Goal: Find specific page/section: Find specific page/section

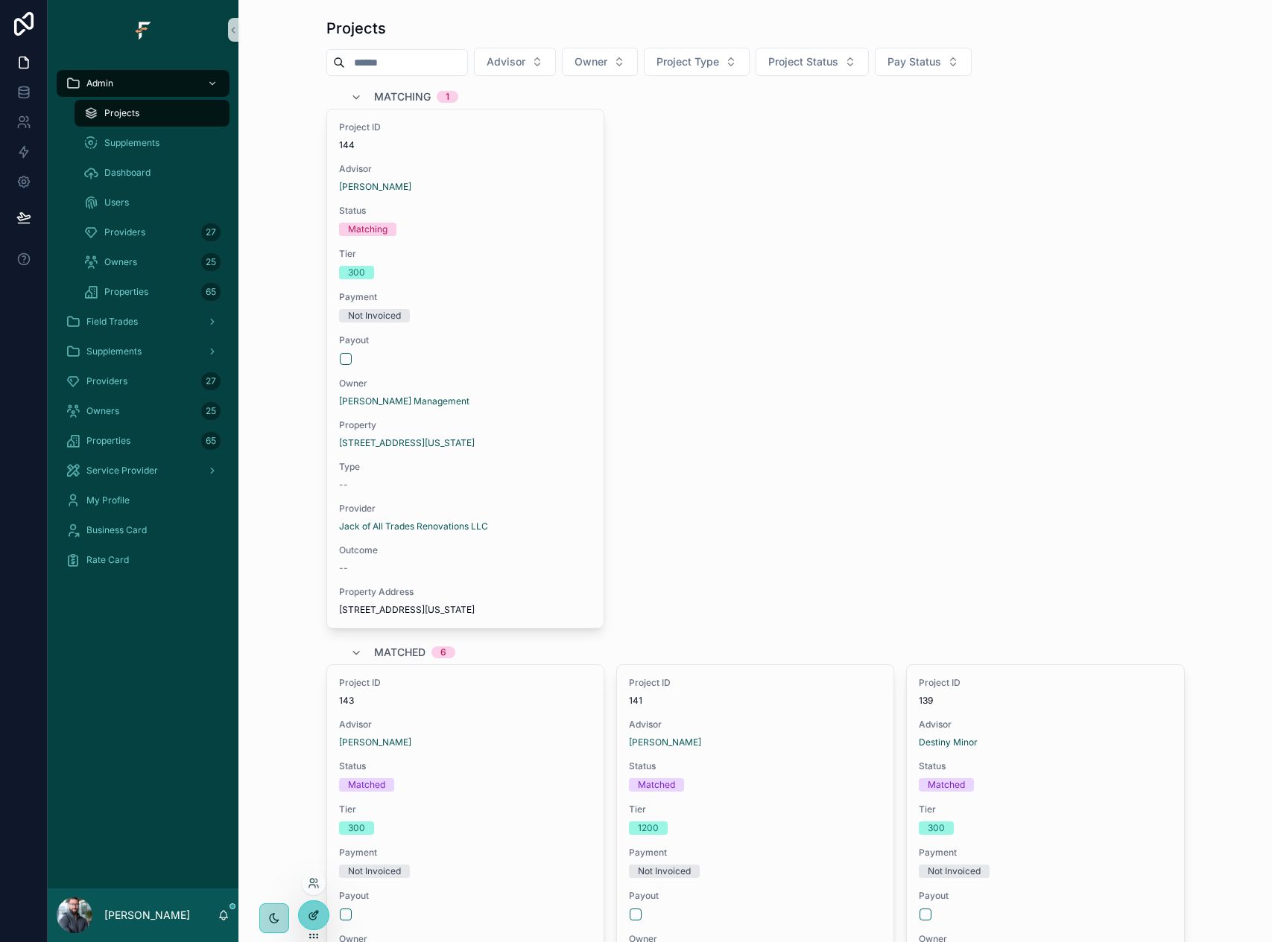
click at [311, 921] on icon at bounding box center [314, 916] width 12 height 12
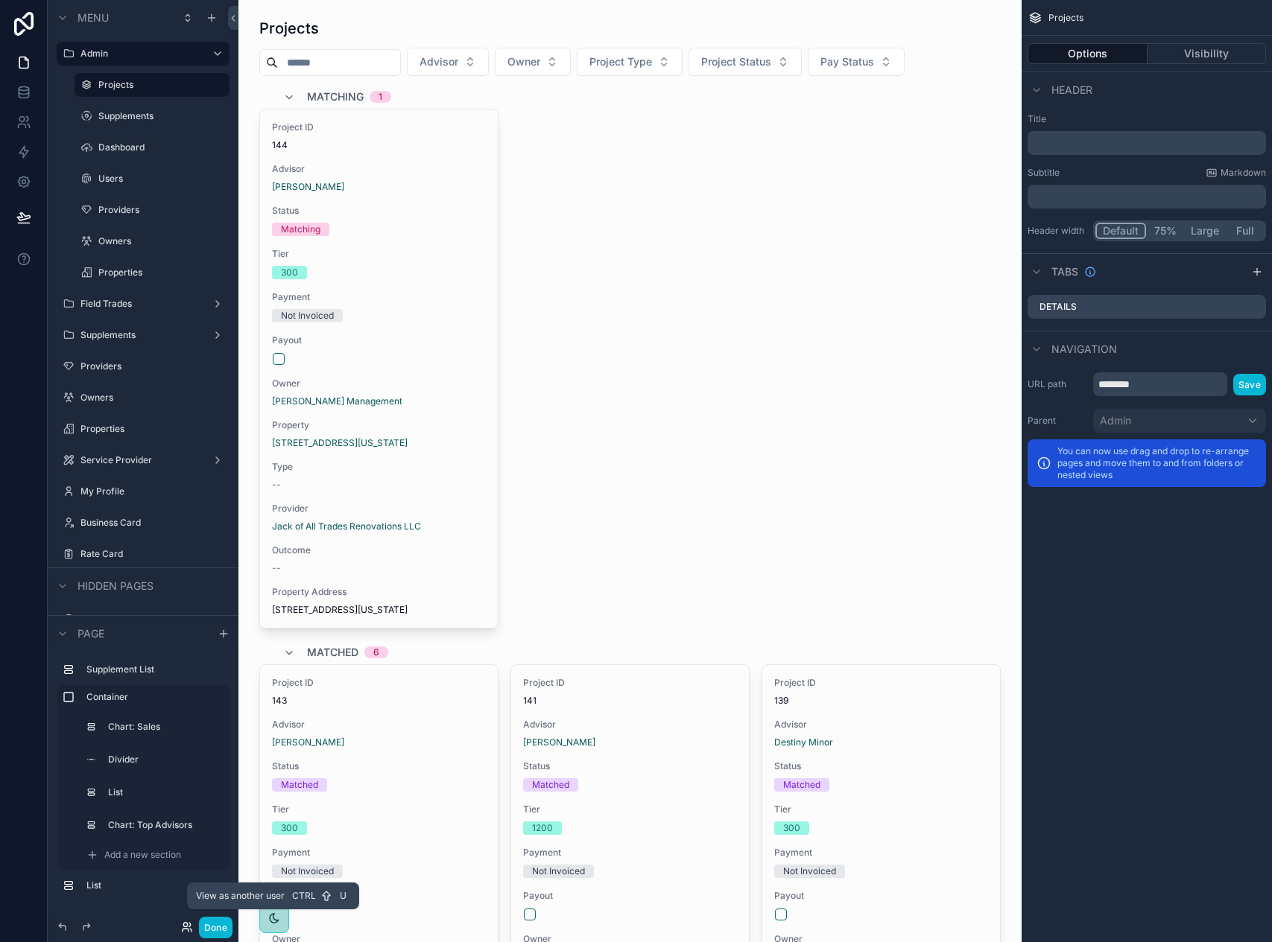
click at [188, 930] on icon at bounding box center [186, 930] width 6 height 3
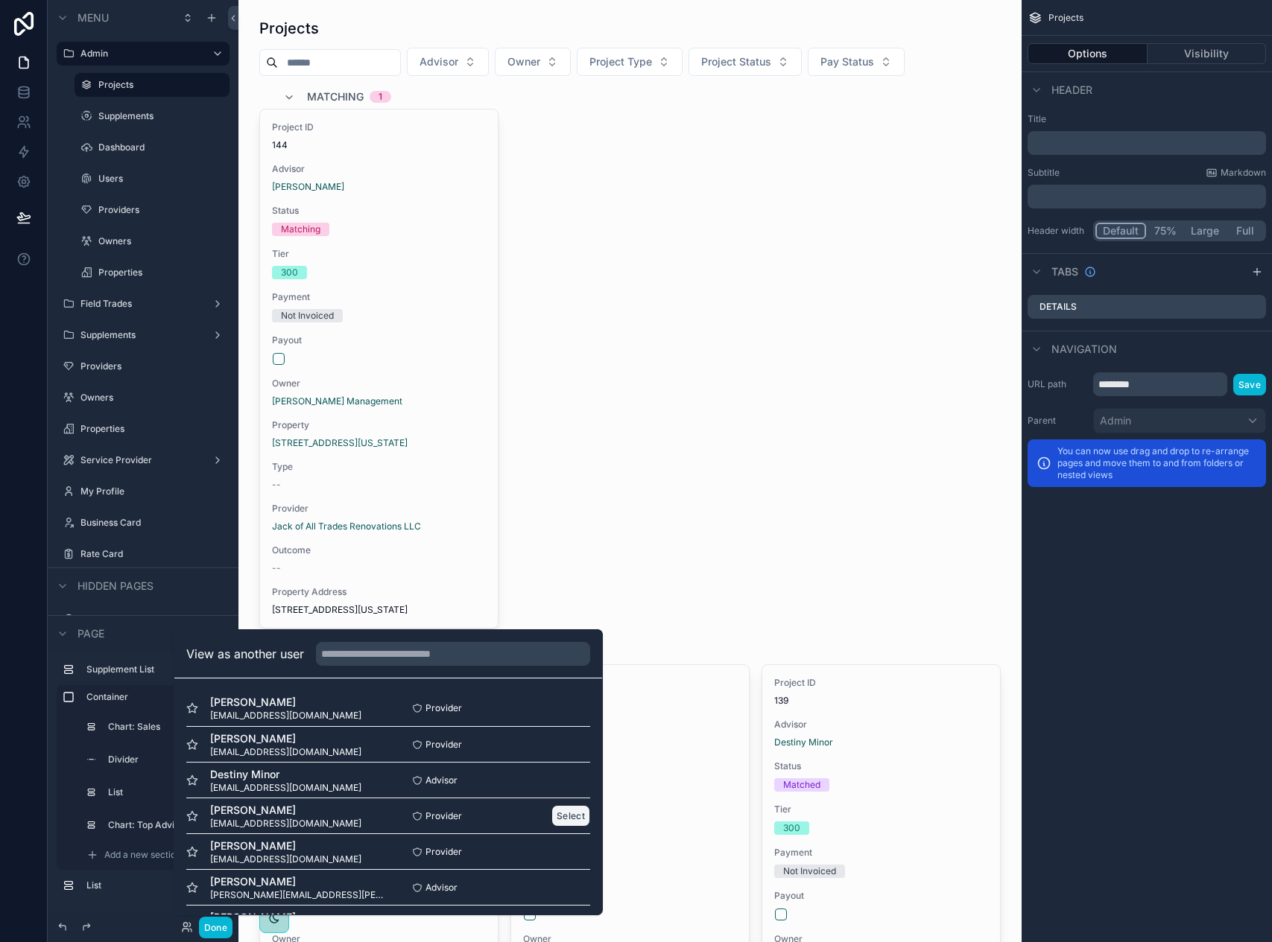
click at [551, 816] on button "Select" at bounding box center [570, 816] width 39 height 22
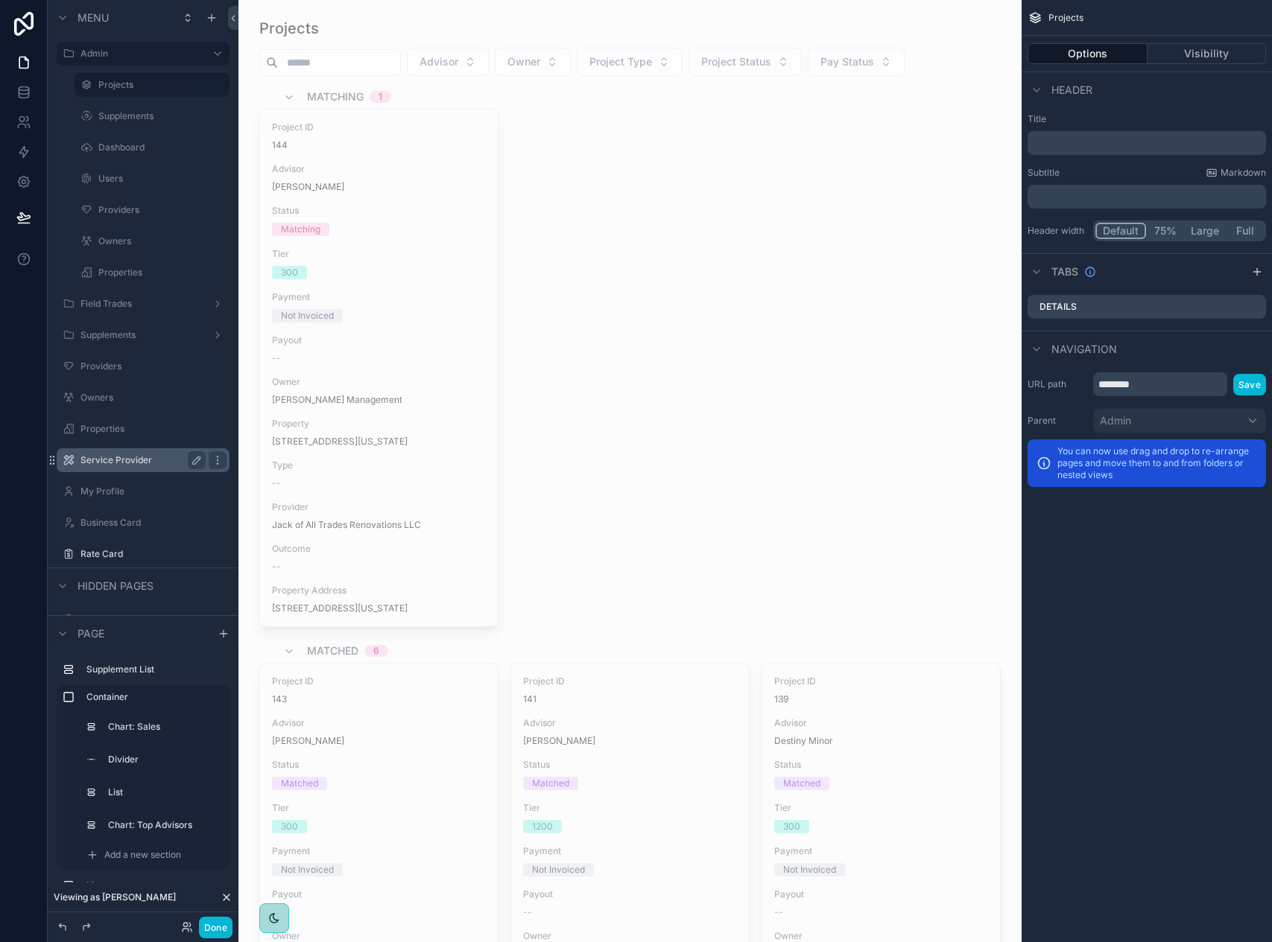
click at [156, 462] on label "Service Provider" at bounding box center [139, 460] width 119 height 12
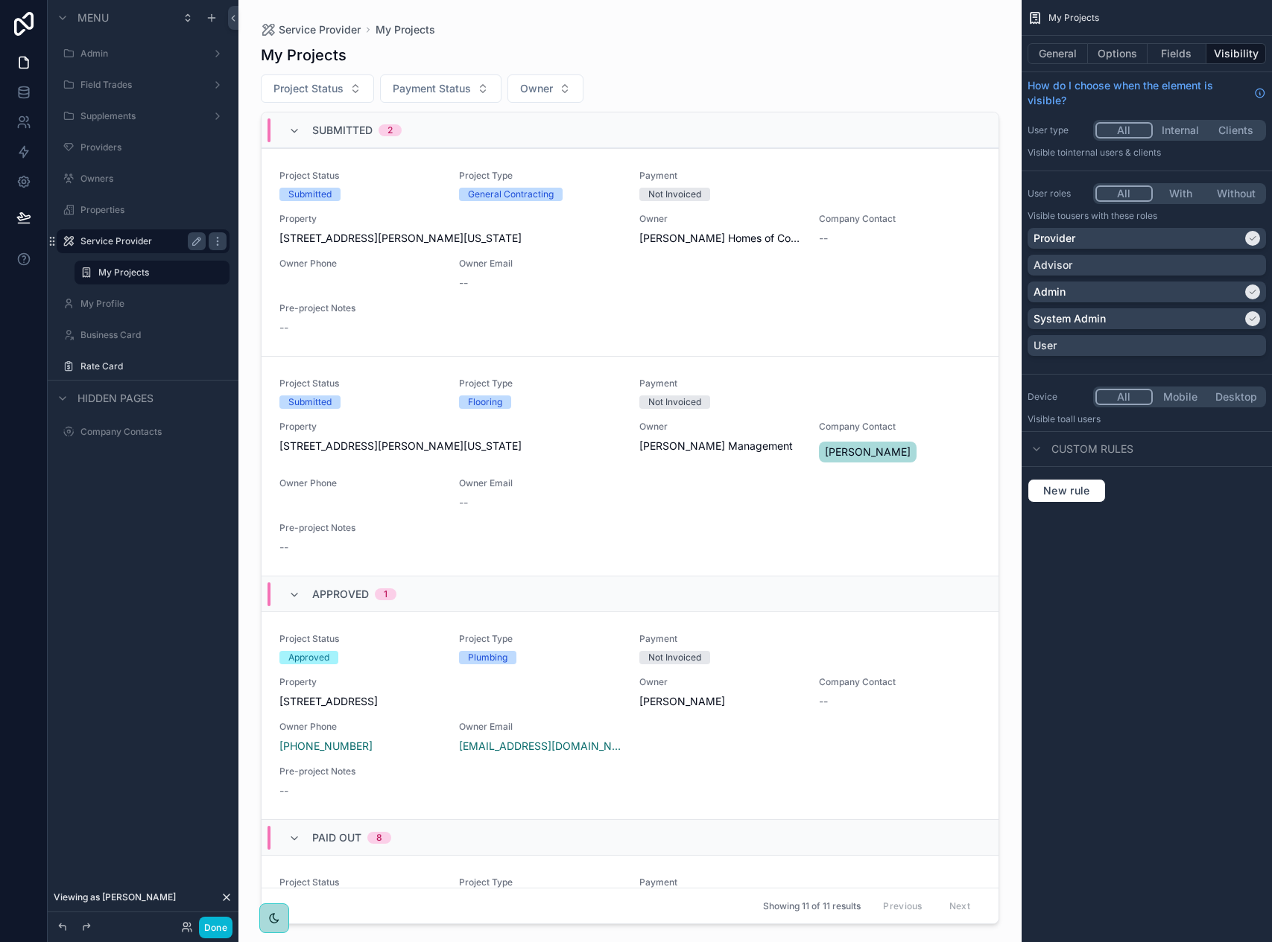
click at [228, 897] on icon at bounding box center [227, 898] width 12 height 12
